Goal: Ask a question: Seek information or help from site administrators or community

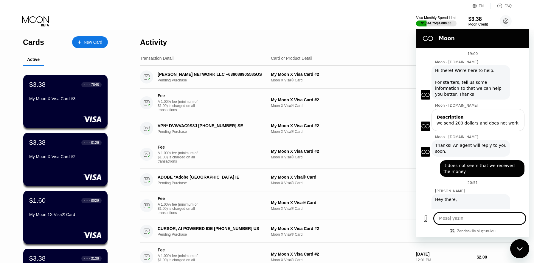
scroll to position [93, 0]
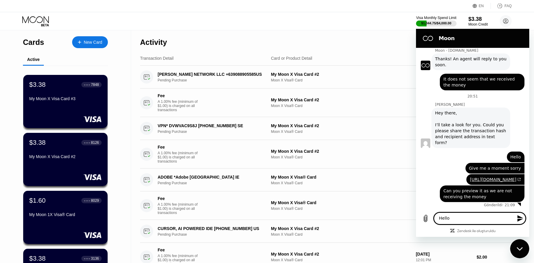
type textarea "Hello?"
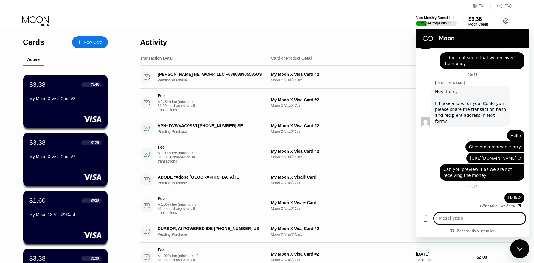
scroll to position [115, 0]
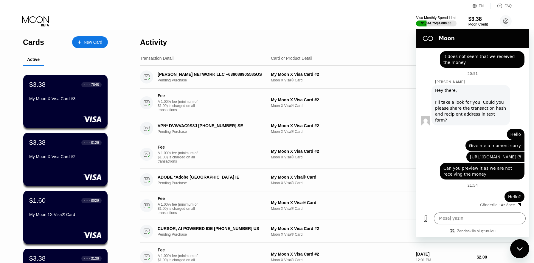
click at [527, 245] on div "Mesajlaşma penceresini kapat" at bounding box center [519, 249] width 18 height 18
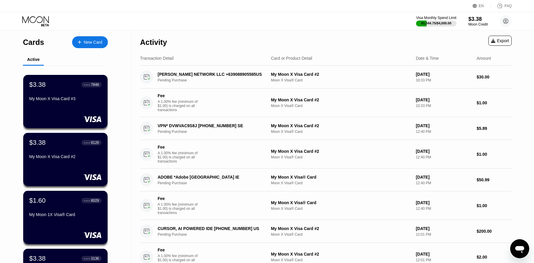
click at [522, 250] on icon "Mesajlaşma penceresini aç" at bounding box center [519, 250] width 9 height 7
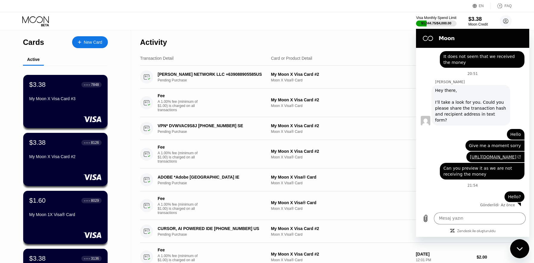
click at [424, 116] on figure at bounding box center [425, 121] width 10 height 10
click at [451, 100] on div "Hey there, I’ll take a look for you. Could you please share the transaction has…" at bounding box center [470, 106] width 71 height 36
click at [444, 126] on div "Web User feeaedce-ba89-4c3a-9ed2-c1f74c185d62 diyor ki: Hello" at bounding box center [470, 133] width 108 height 14
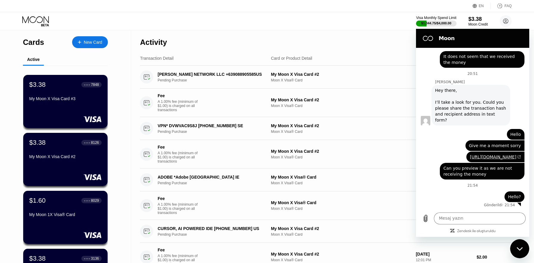
click at [381, 196] on div "Fee A 1.00% fee (minimum of $1.00) is charged on all transactions My Moon X Vis…" at bounding box center [325, 206] width 371 height 29
click at [511, 21] on circle at bounding box center [505, 21] width 12 height 12
click at [506, 21] on icon at bounding box center [505, 21] width 3 height 3
click at [522, 252] on div "Mesajlaşma penceresini kapat" at bounding box center [519, 249] width 18 height 18
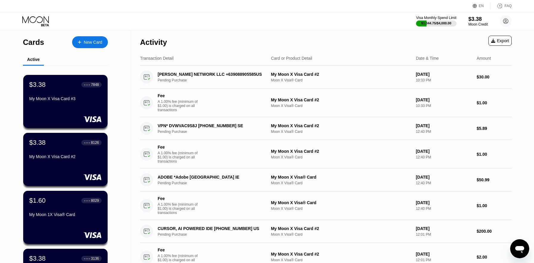
click at [503, 15] on div "Visa Monthly Spend Limit $1,044.75 / $4,000.00 $3.38 Moon Credit [EMAIL_ADDRESS…" at bounding box center [267, 21] width 534 height 18
click at [503, 21] on circle at bounding box center [505, 21] width 12 height 12
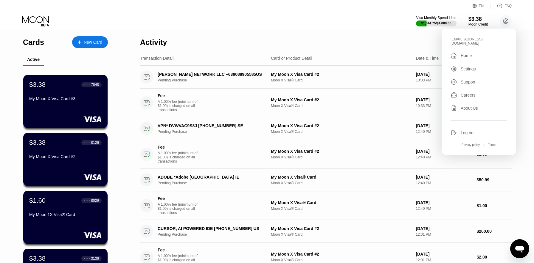
click at [485, 79] on div "Support" at bounding box center [478, 82] width 57 height 7
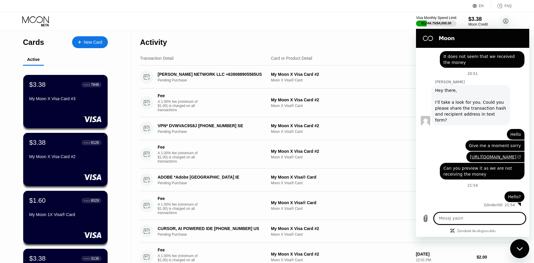
scroll to position [0, 0]
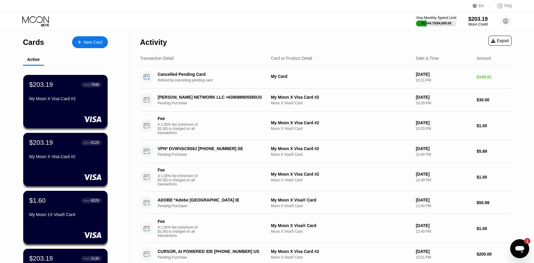
click at [523, 250] on icon "Mesajlaşma penceresini aç, 1 okunmamış mesaj" at bounding box center [519, 250] width 9 height 7
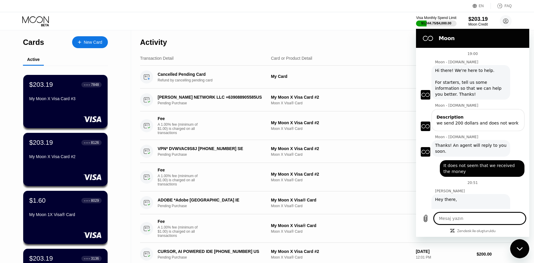
scroll to position [206, 0]
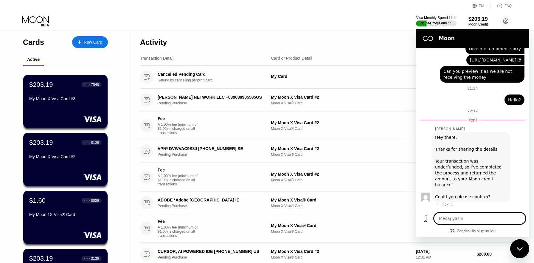
click at [506, 218] on textarea at bounding box center [479, 219] width 92 height 12
type textarea "T"
type textarea "x"
type textarea "T"
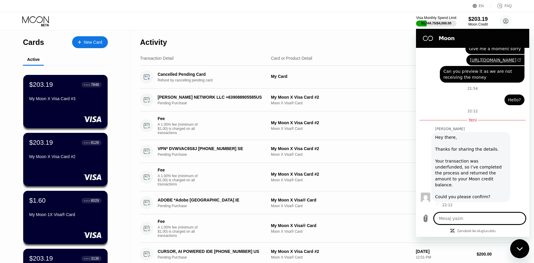
type textarea "x"
type textarea "Th"
type textarea "x"
type textarea "Tha"
type textarea "x"
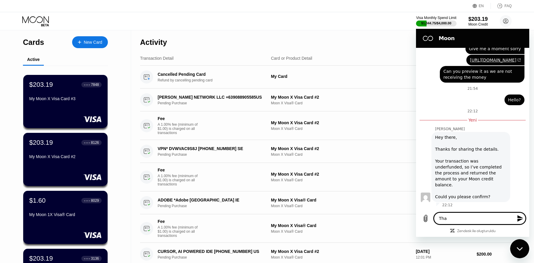
type textarea "Than"
type textarea "x"
type textarea "Thank"
type textarea "x"
type textarea "Thanks"
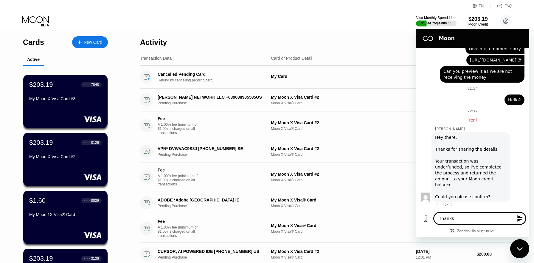
type textarea "x"
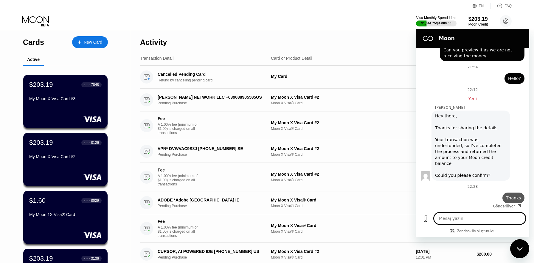
type textarea "x"
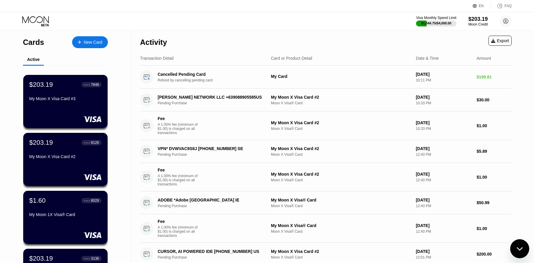
scroll to position [228, 0]
click at [325, 63] on div "Transaction Detail Card or Product Detail Date & Time Amount" at bounding box center [325, 58] width 371 height 15
click at [91, 114] on div "$203.19 ● ● ● ● 7848 My Moon X Visa Card #3" at bounding box center [65, 101] width 84 height 53
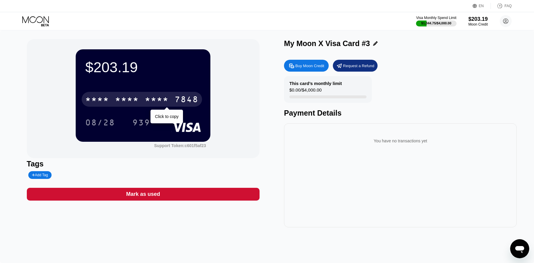
click at [129, 102] on div "* * * *" at bounding box center [127, 101] width 24 height 10
click at [174, 100] on div "4513 6500 2324 7848" at bounding box center [142, 99] width 120 height 15
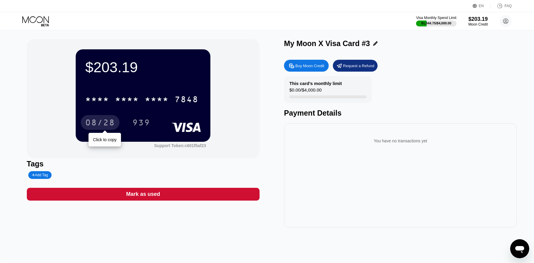
click at [115, 124] on div "08/28" at bounding box center [100, 124] width 30 height 10
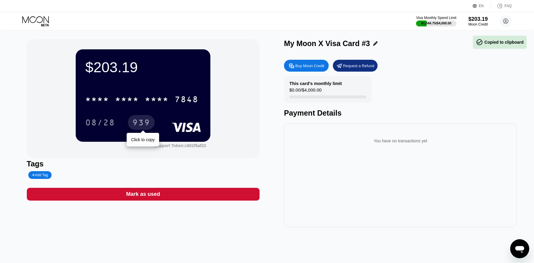
click at [145, 125] on div "939" at bounding box center [141, 124] width 18 height 10
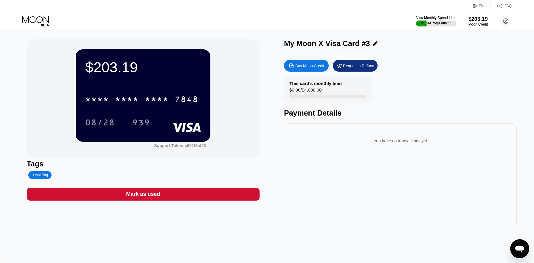
click at [275, 148] on div "$203.19 * * * * * * * * * * * * 7848 08/28 939 Support Token: c601f5af23 Tags A…" at bounding box center [267, 133] width 480 height 188
type textarea "x"
